Goal: Task Accomplishment & Management: Use online tool/utility

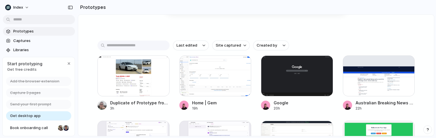
scroll to position [129, 0]
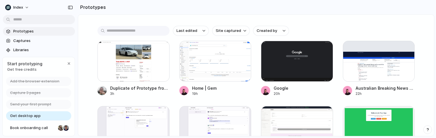
click at [136, 102] on div "Duplicate of Prototype from Tesla MODEL 3 2025 rental in [GEOGRAPHIC_DATA], [GE…" at bounding box center [255, 134] width 317 height 187
click at [134, 61] on div at bounding box center [133, 61] width 72 height 41
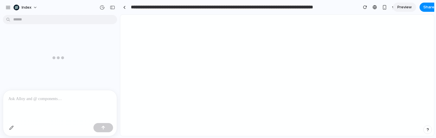
scroll to position [214, 0]
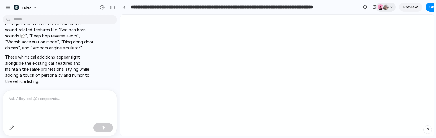
select select "*******"
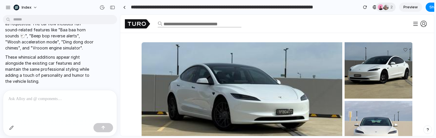
scroll to position [0, 0]
click at [53, 97] on p at bounding box center [59, 99] width 103 height 7
click at [58, 98] on p at bounding box center [59, 99] width 103 height 7
